Goal: Transaction & Acquisition: Register for event/course

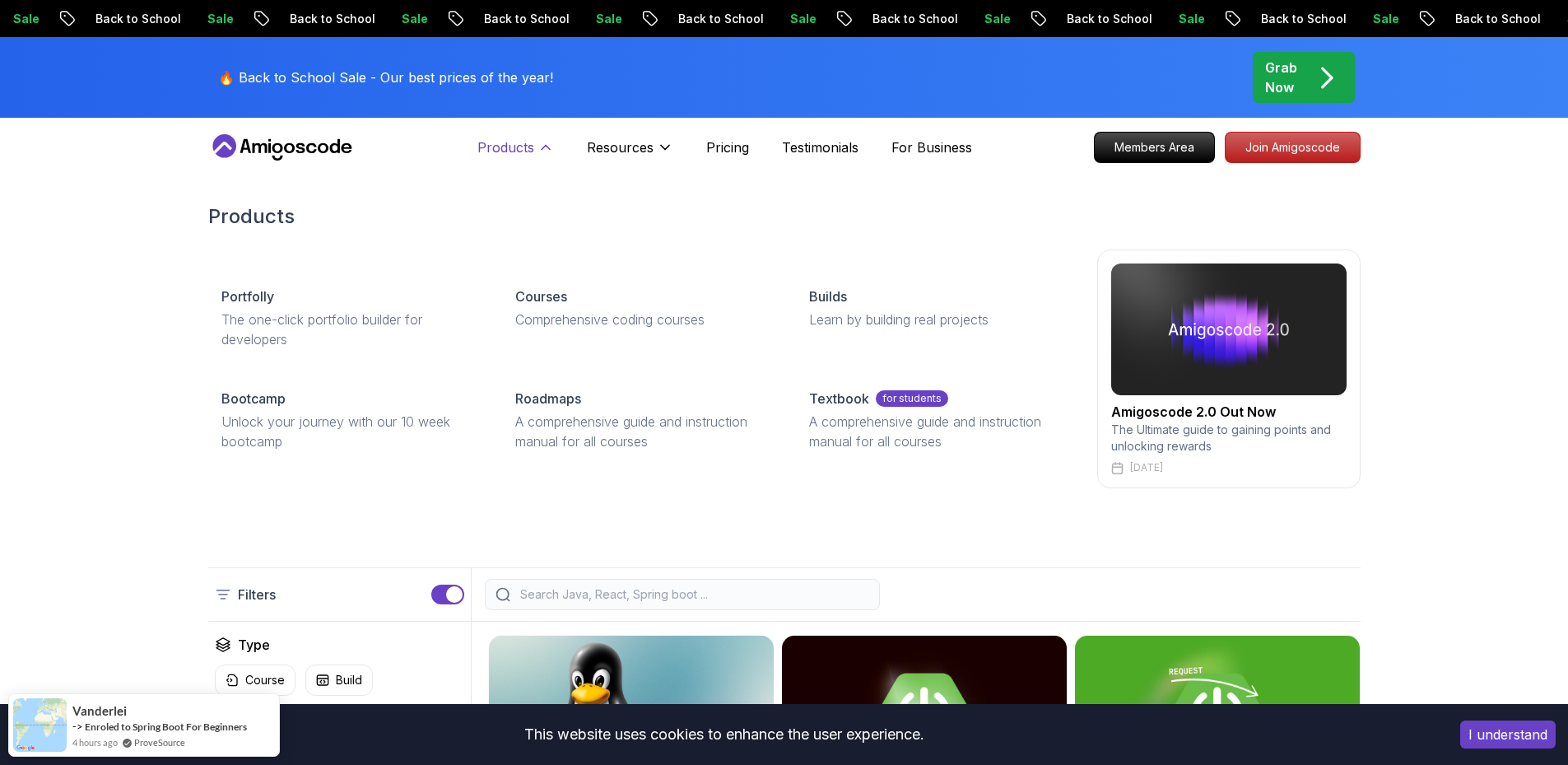
click at [538, 151] on icon at bounding box center [545, 147] width 16 height 16
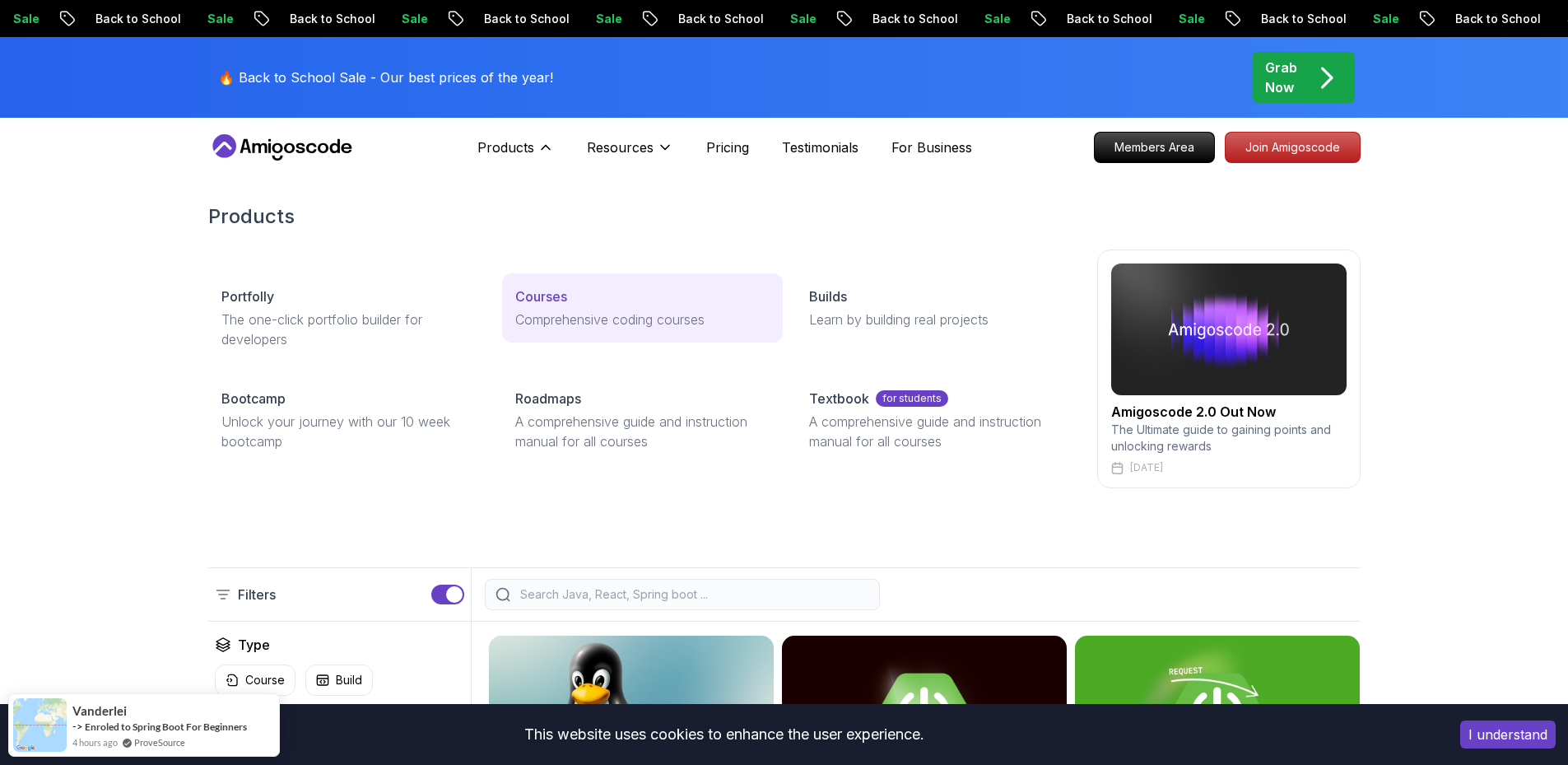
click at [538, 304] on p "Courses" at bounding box center [541, 296] width 52 height 20
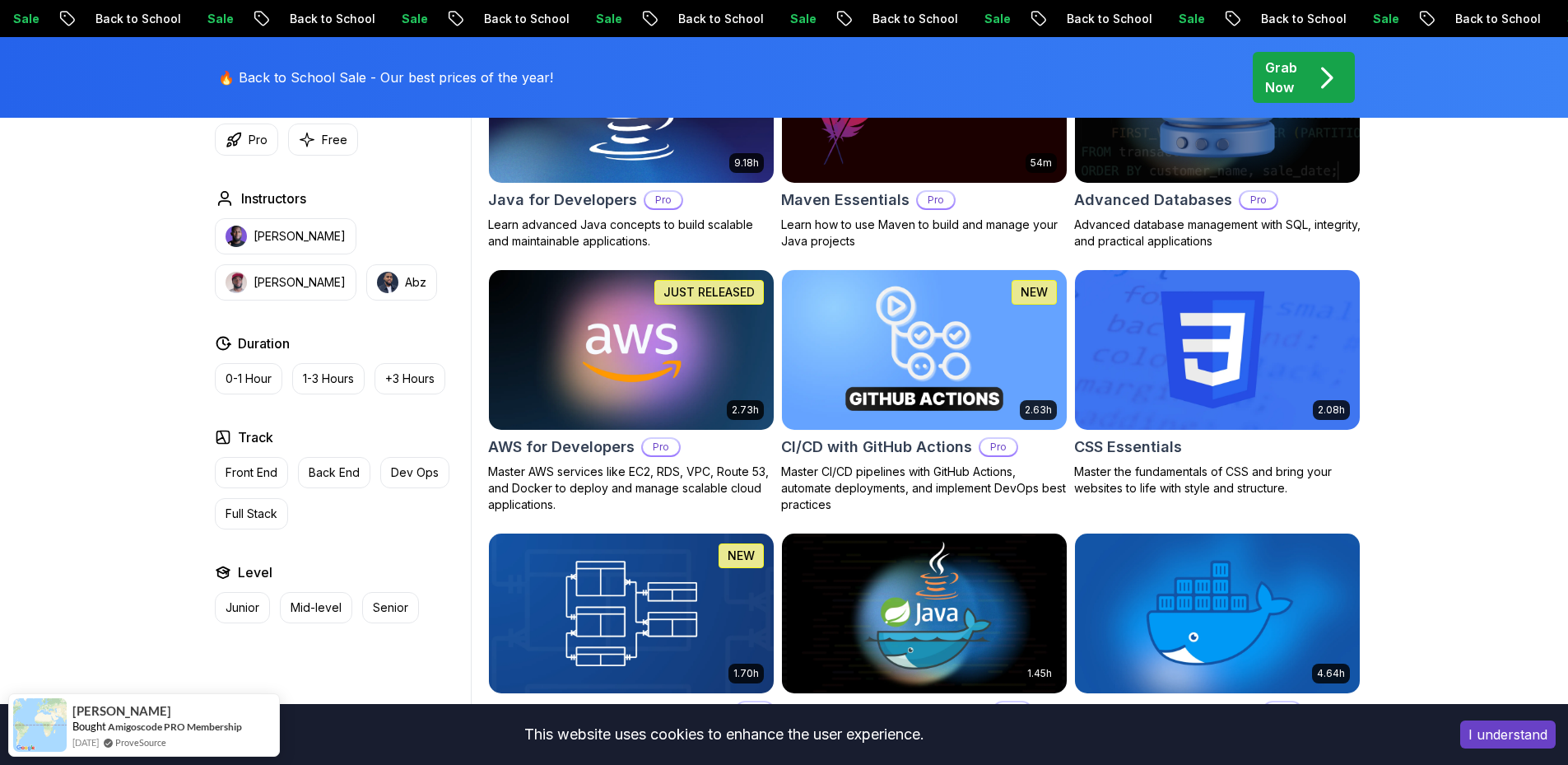
scroll to position [1234, 0]
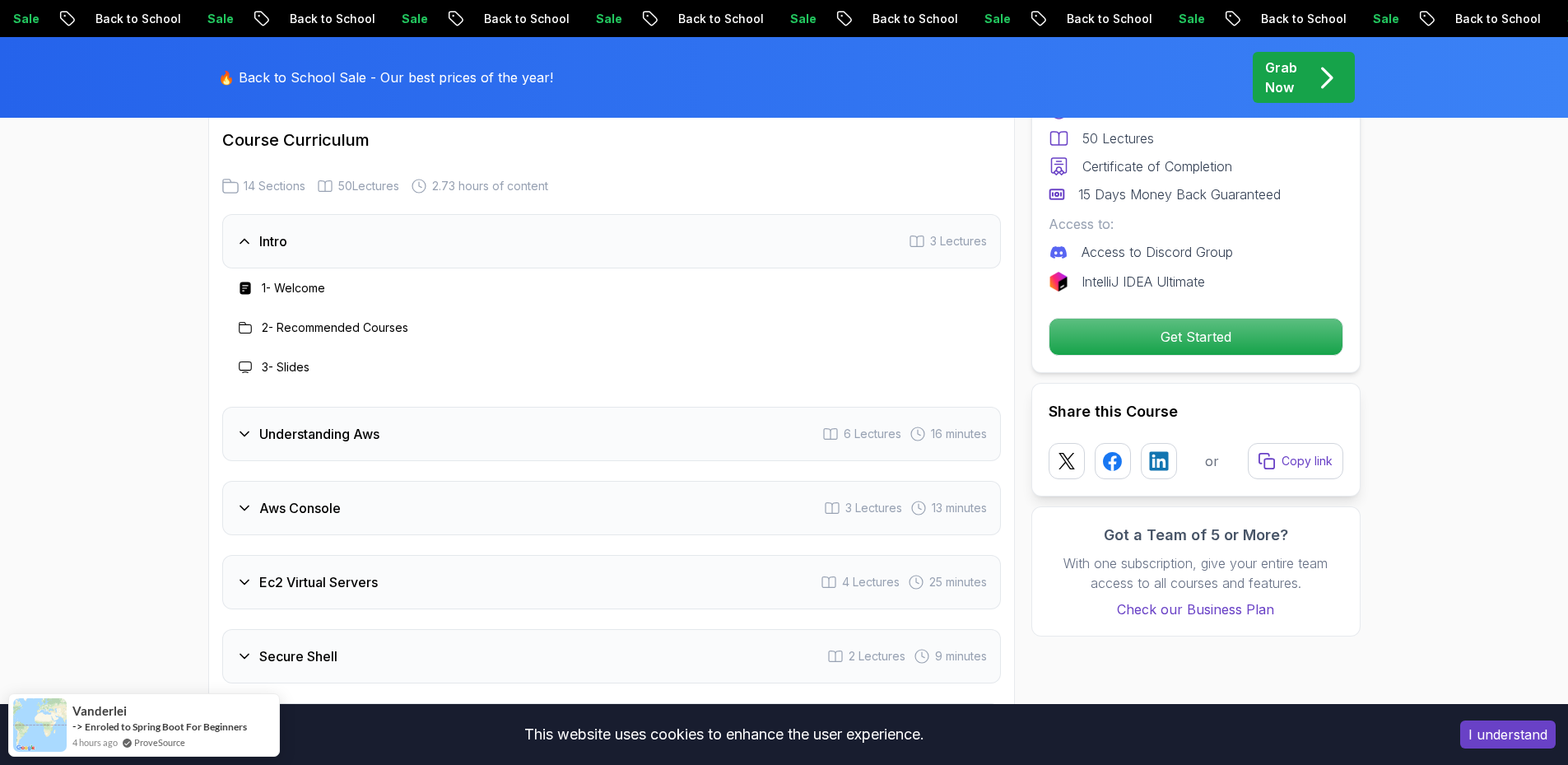
scroll to position [1893, 0]
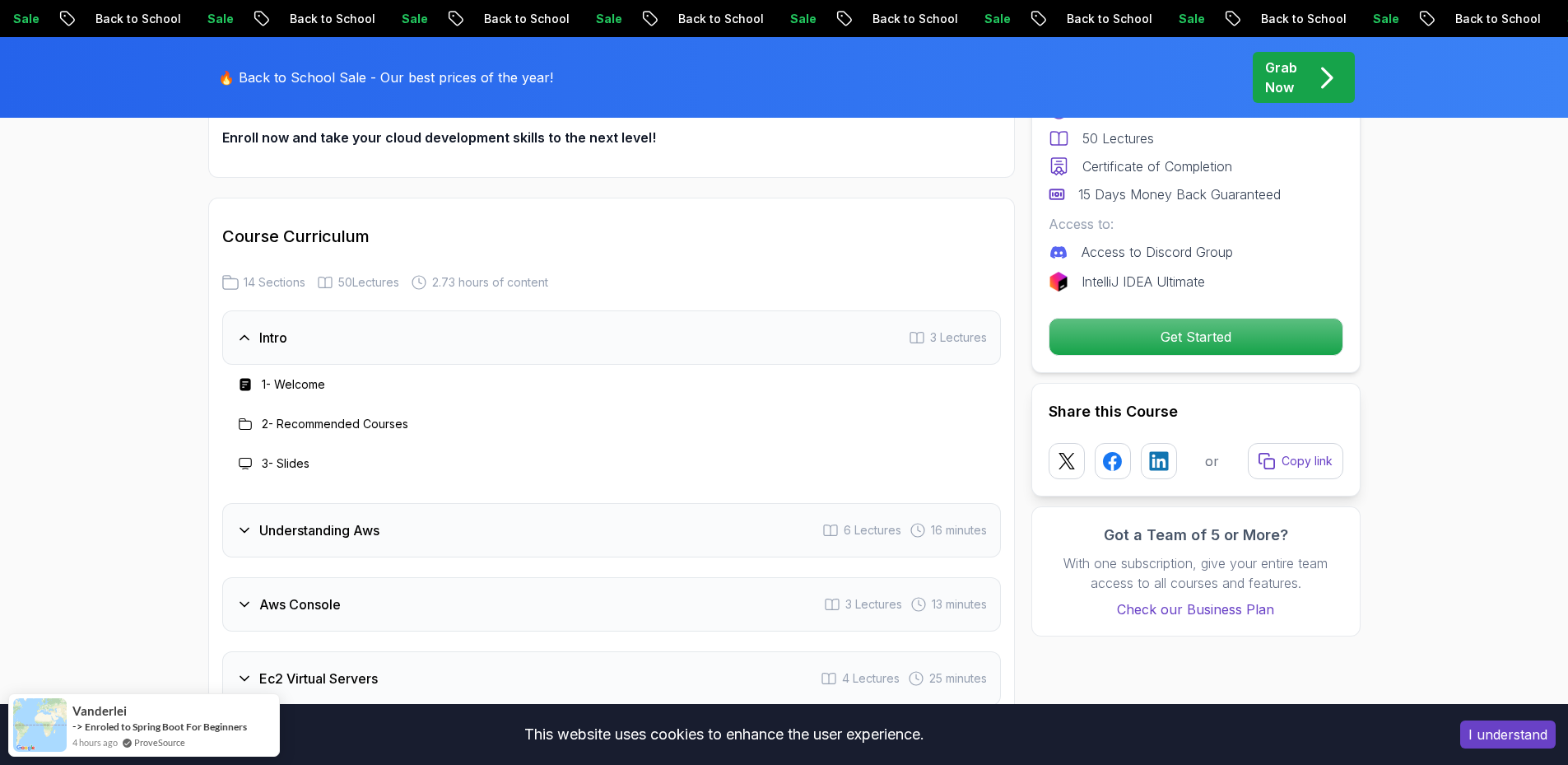
click at [300, 420] on h3 "2 - Recommended Courses" at bounding box center [335, 423] width 147 height 16
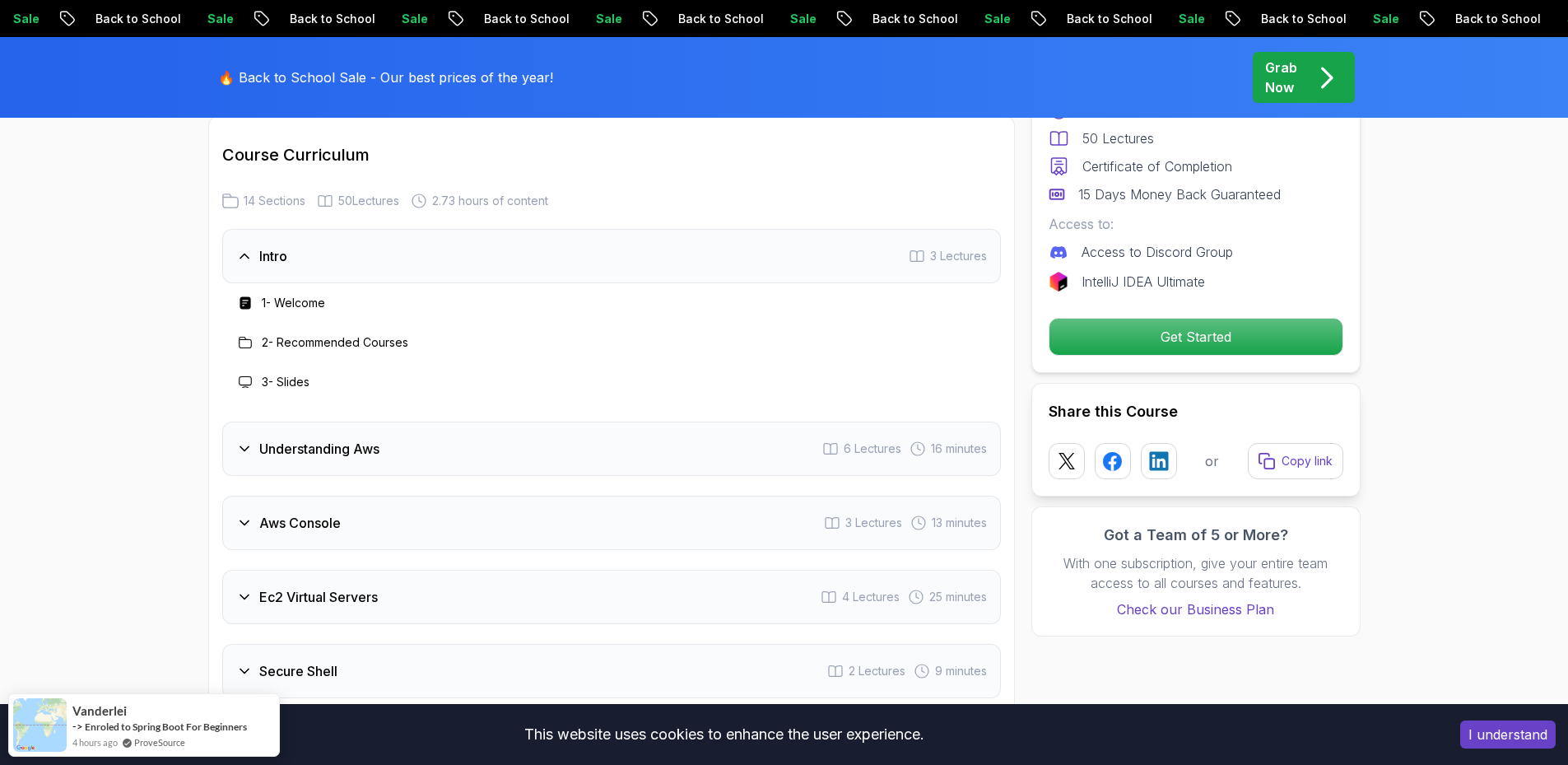
scroll to position [2058, 0]
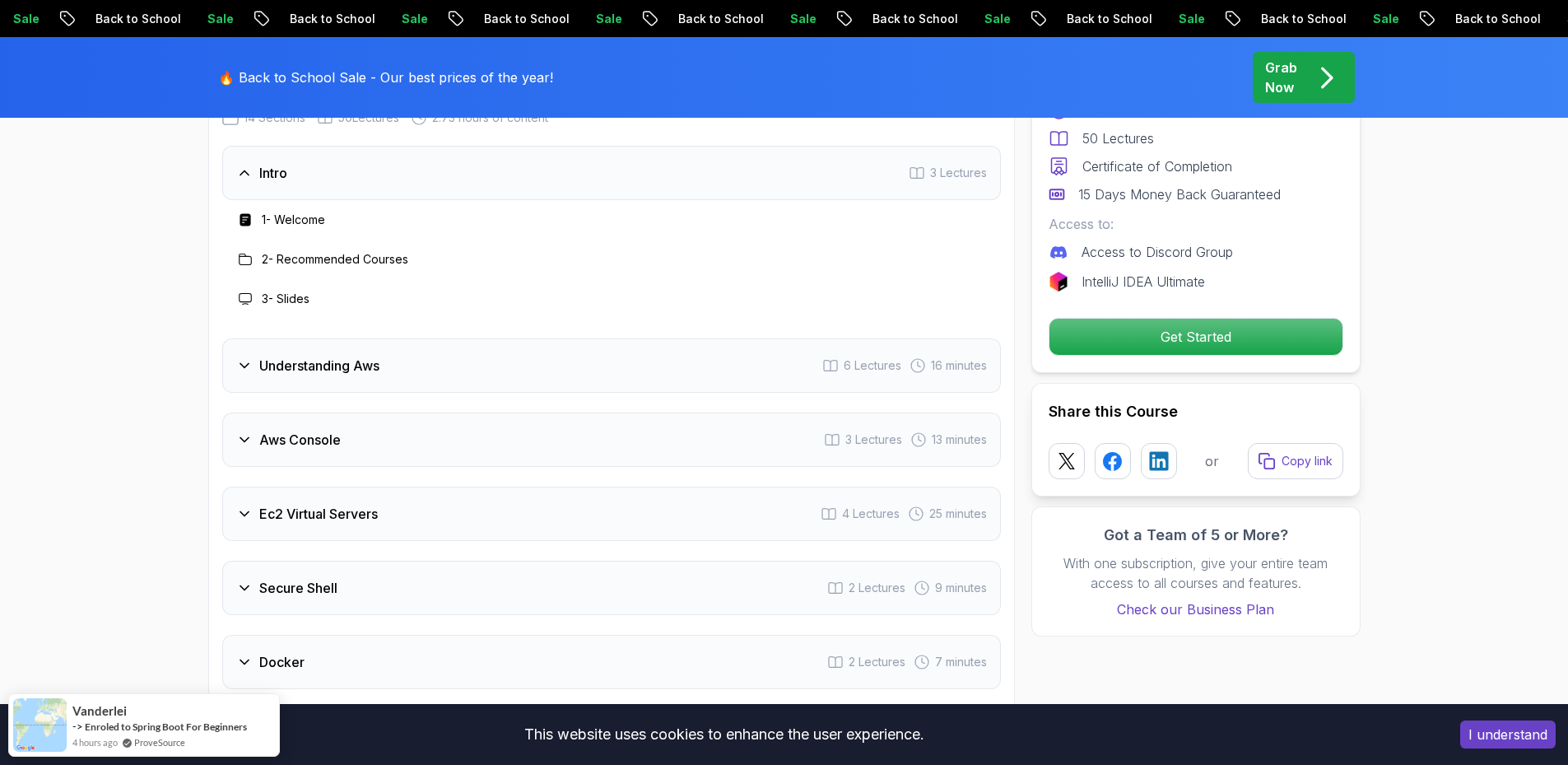
click at [550, 375] on div "Understanding Aws 6 Lectures 16 minutes" at bounding box center [612, 365] width 779 height 54
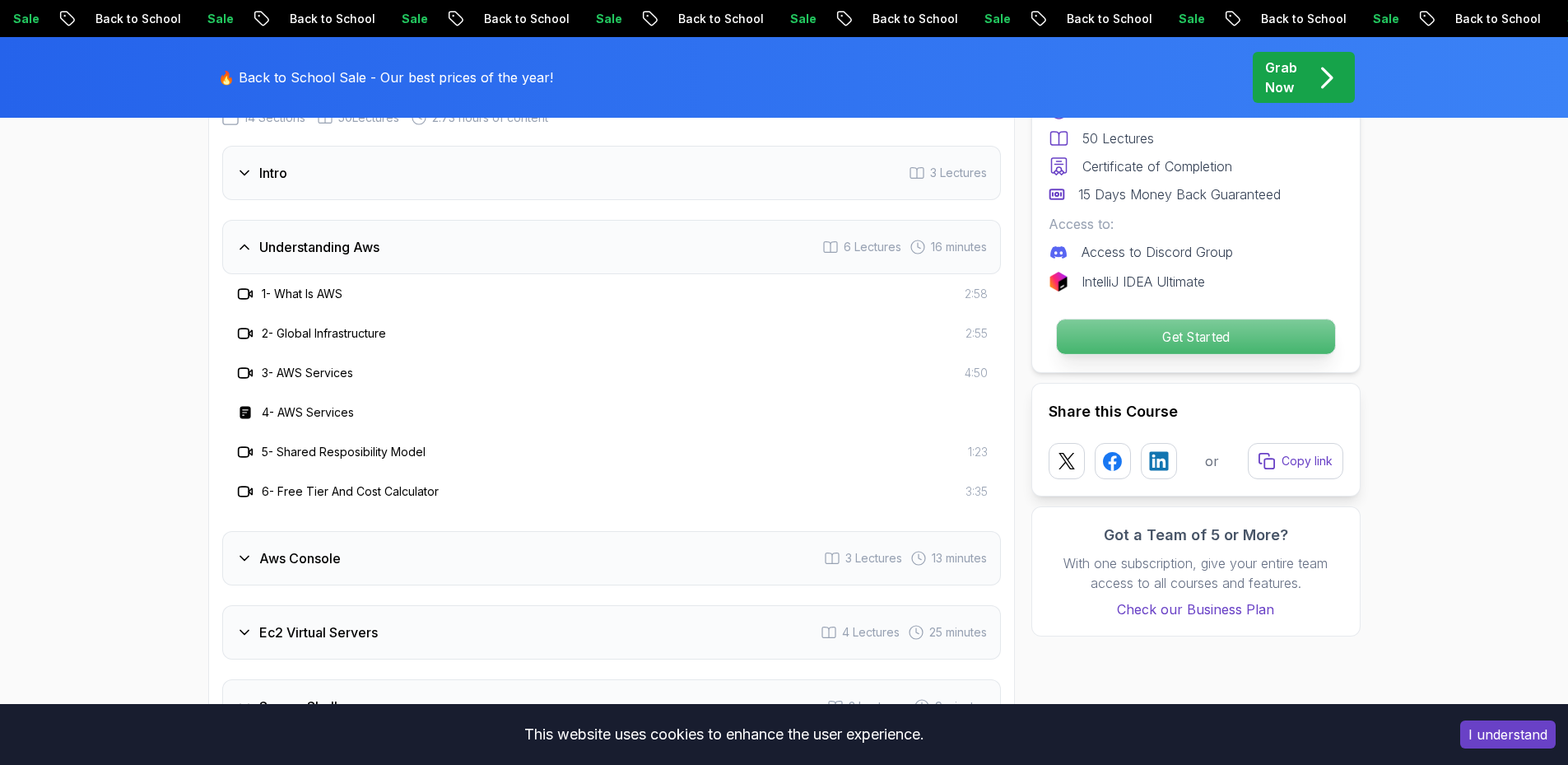
click at [1156, 339] on p "Get Started" at bounding box center [1195, 336] width 279 height 34
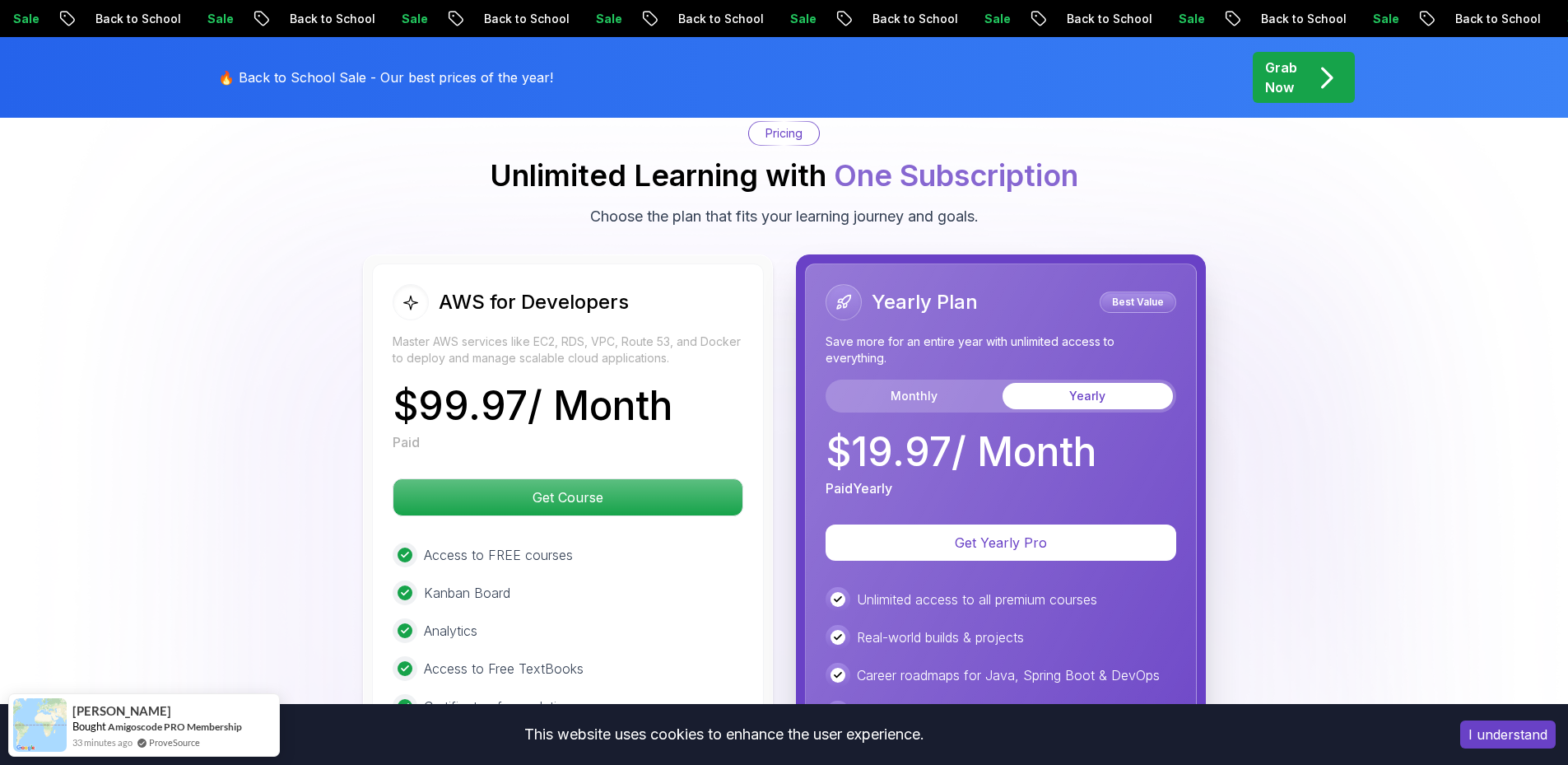
scroll to position [3590, 0]
